Goal: Find specific page/section

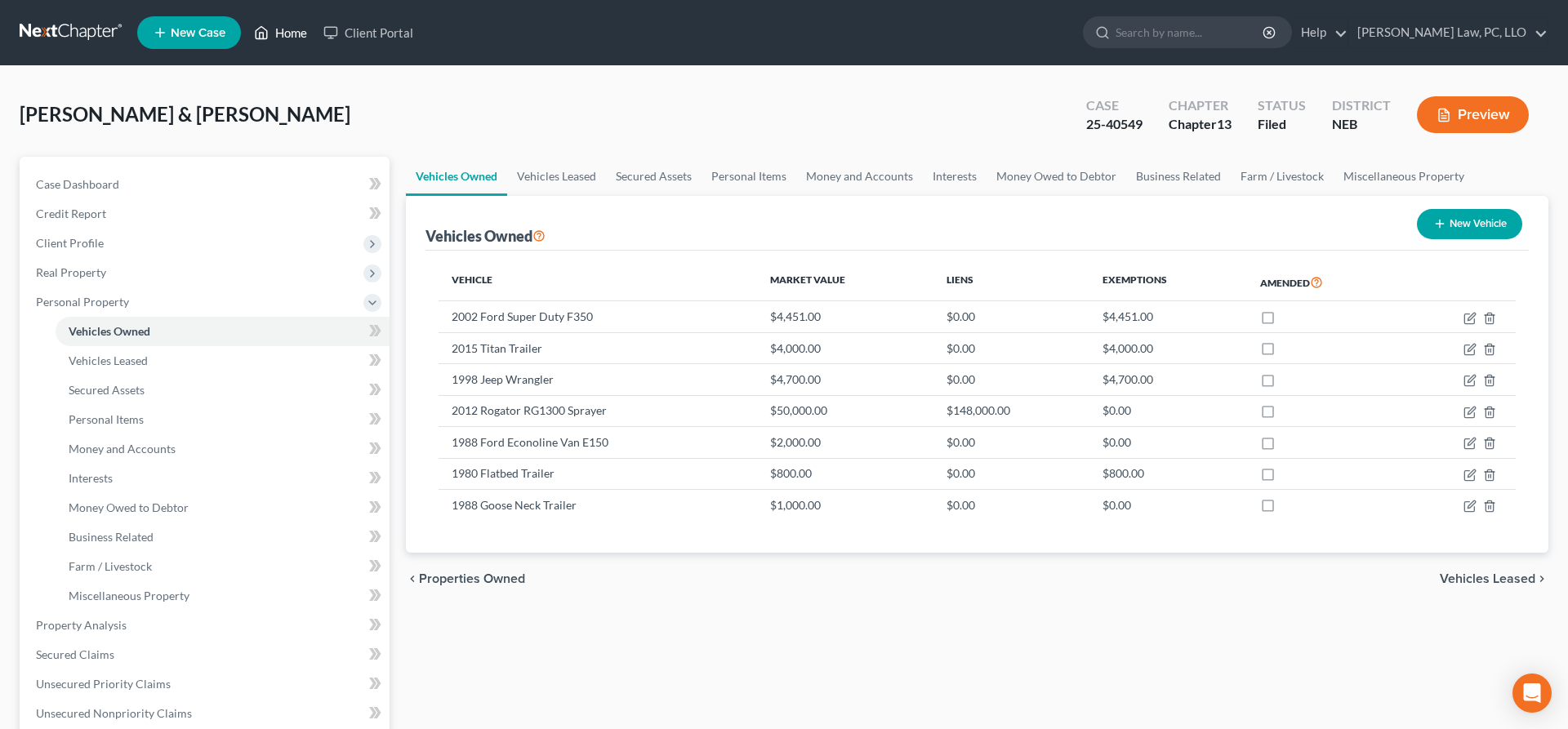
click at [280, 36] on link "Home" at bounding box center [280, 33] width 69 height 29
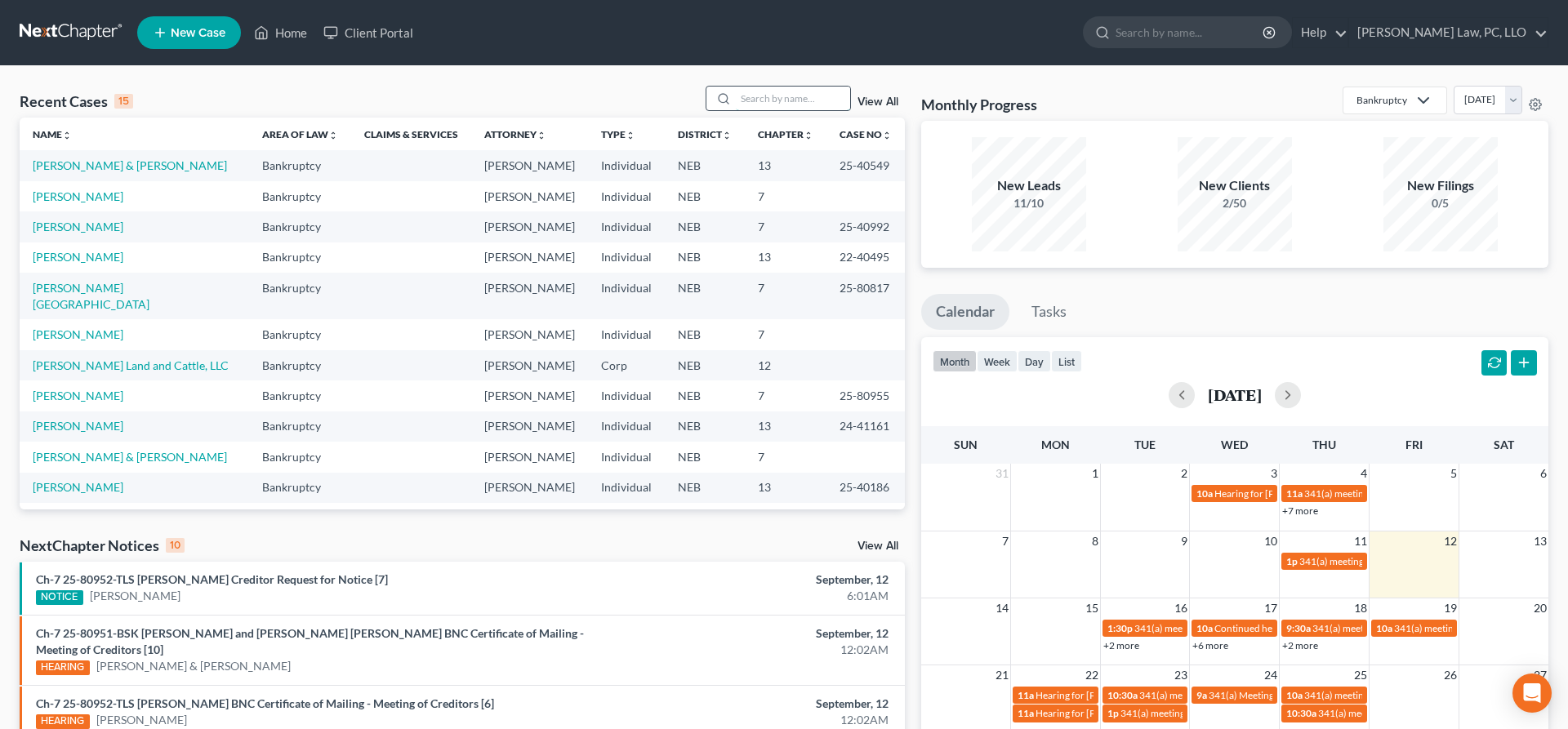
click at [782, 102] on input "search" at bounding box center [793, 99] width 114 height 24
type input "[PERSON_NAME]"
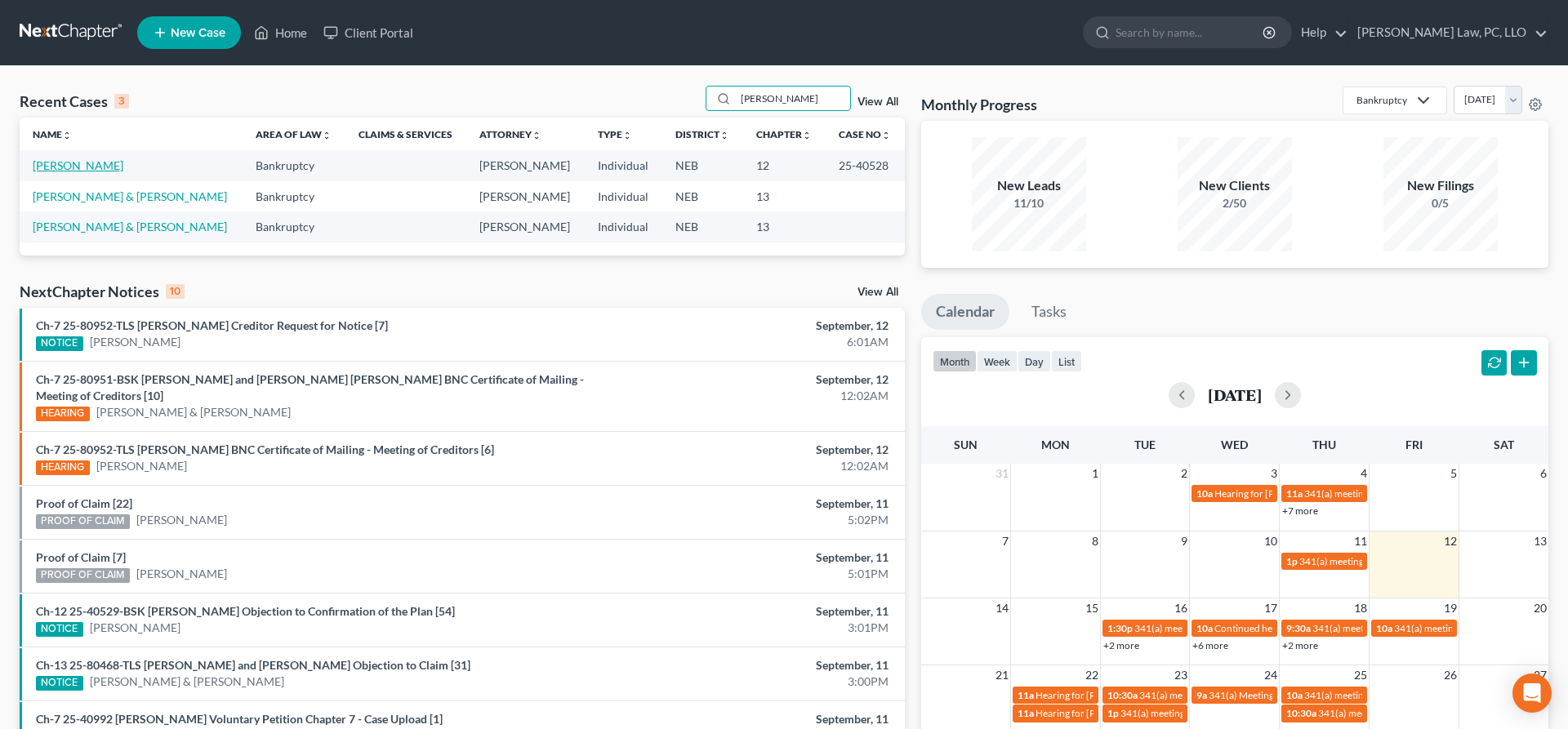
click at [114, 160] on link "[PERSON_NAME]" at bounding box center [78, 165] width 90 height 14
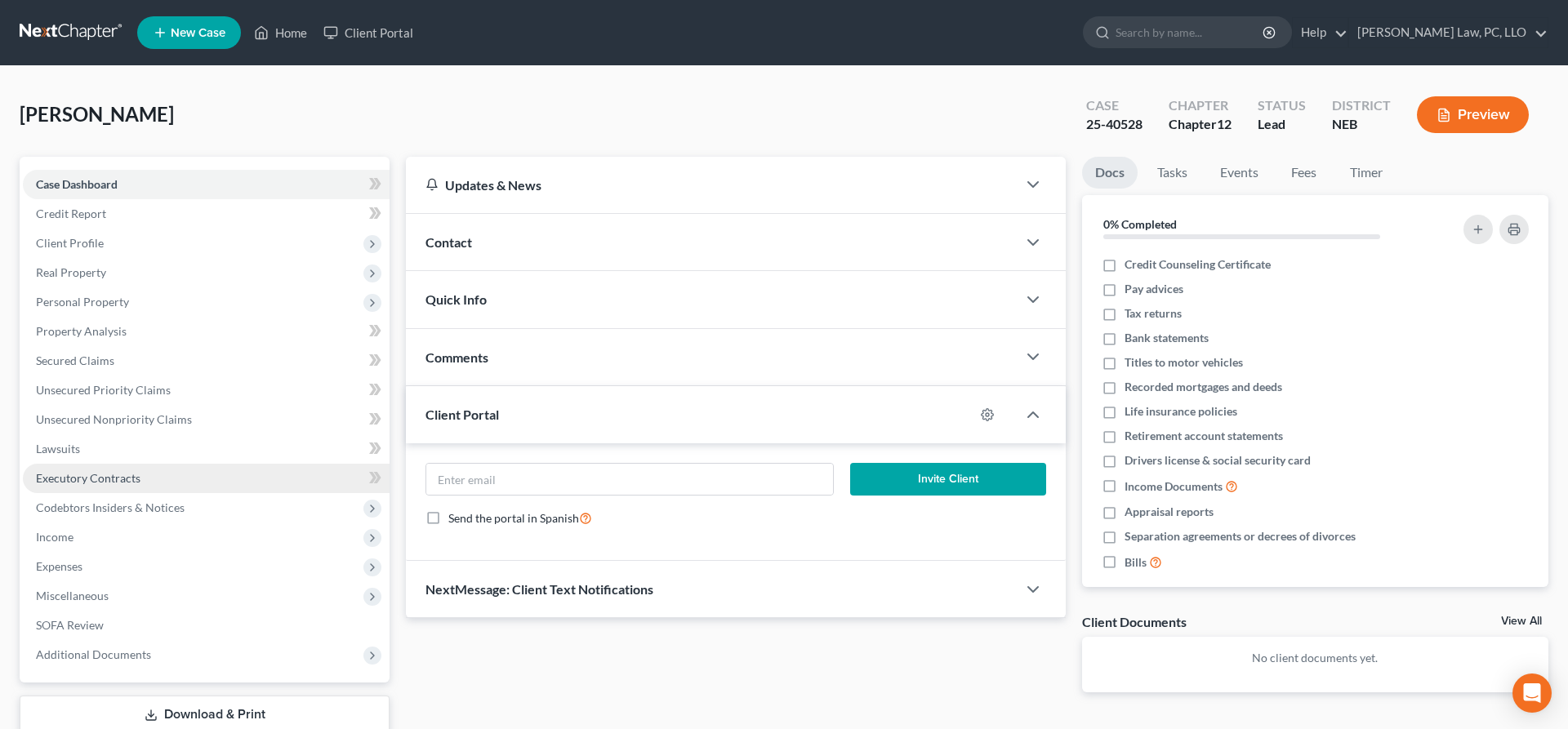
click at [137, 474] on span "Executory Contracts" at bounding box center [88, 478] width 105 height 14
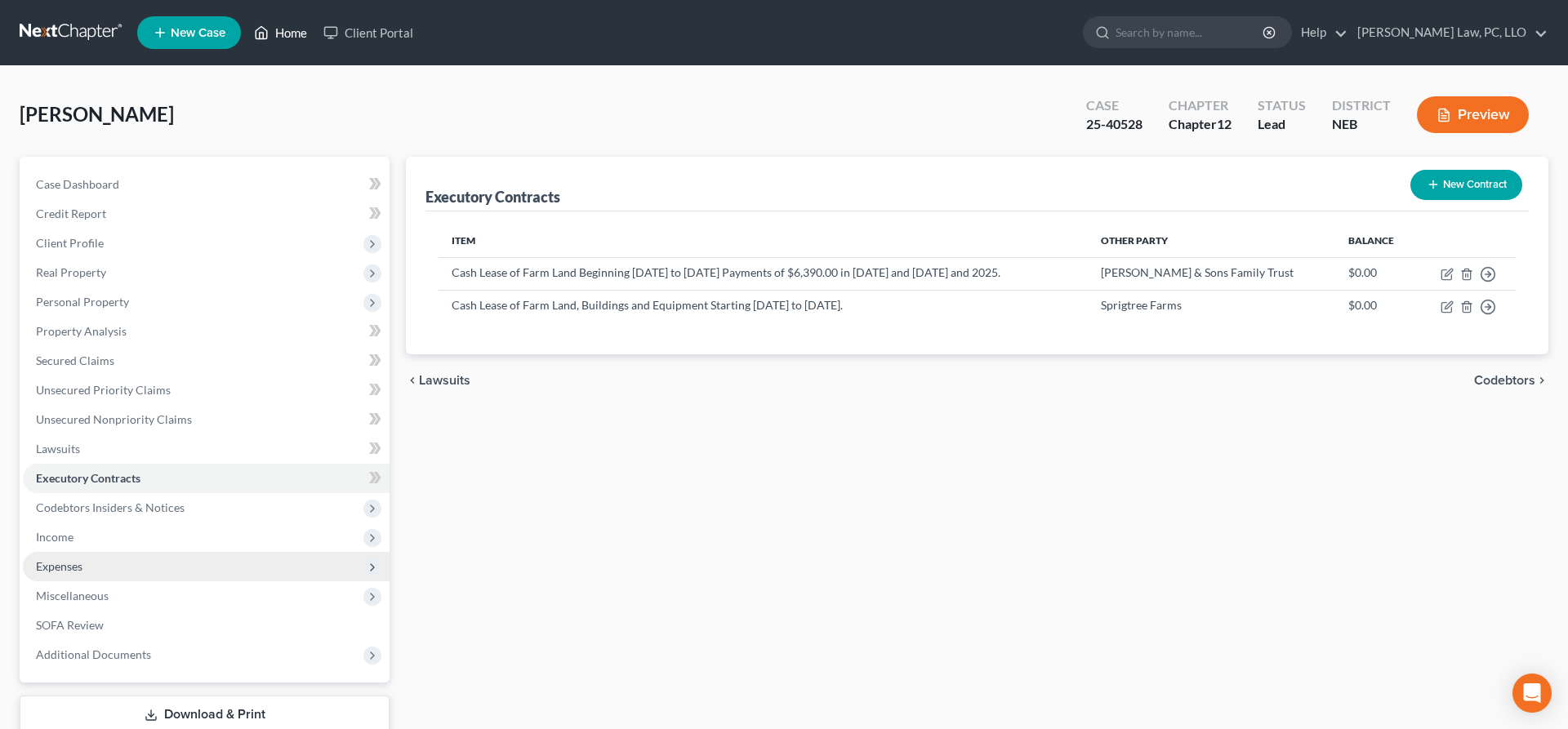
drag, startPoint x: 277, startPoint y: 37, endPoint x: 321, endPoint y: 553, distance: 517.9
click at [278, 37] on link "Home" at bounding box center [280, 33] width 69 height 29
